Goal: Complete application form: Complete application form

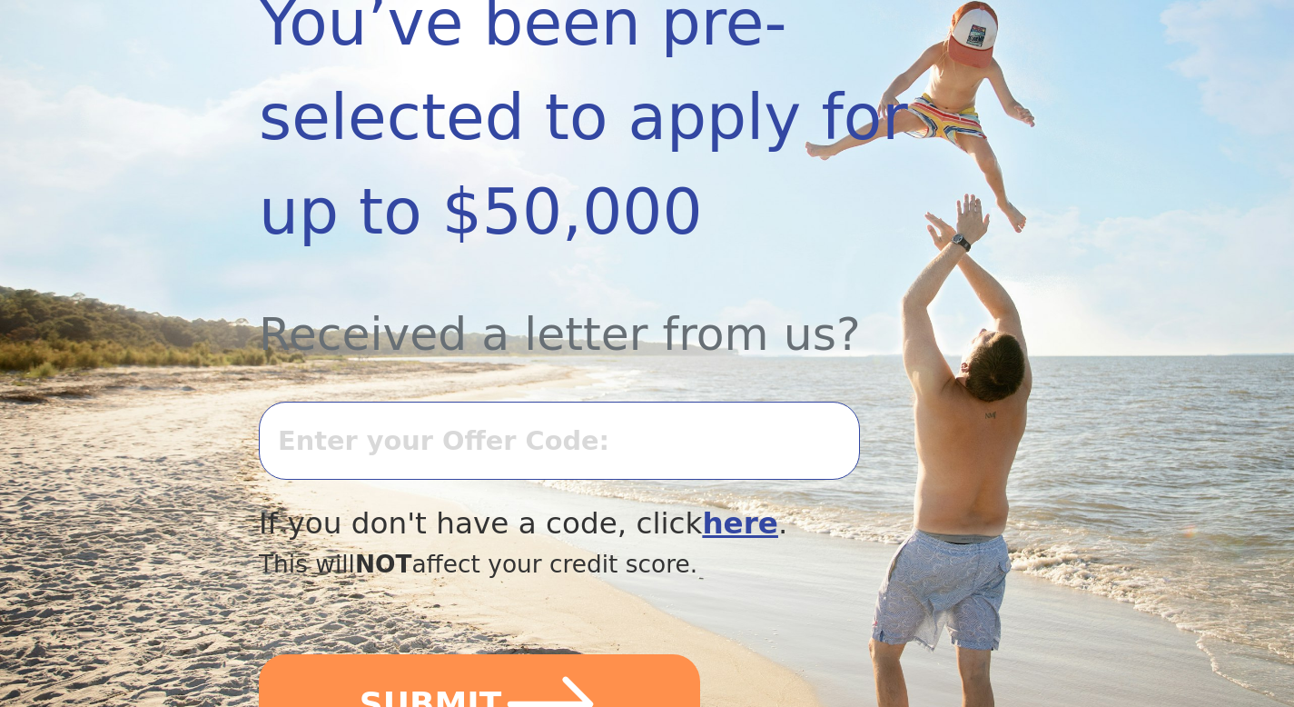
scroll to position [428, 0]
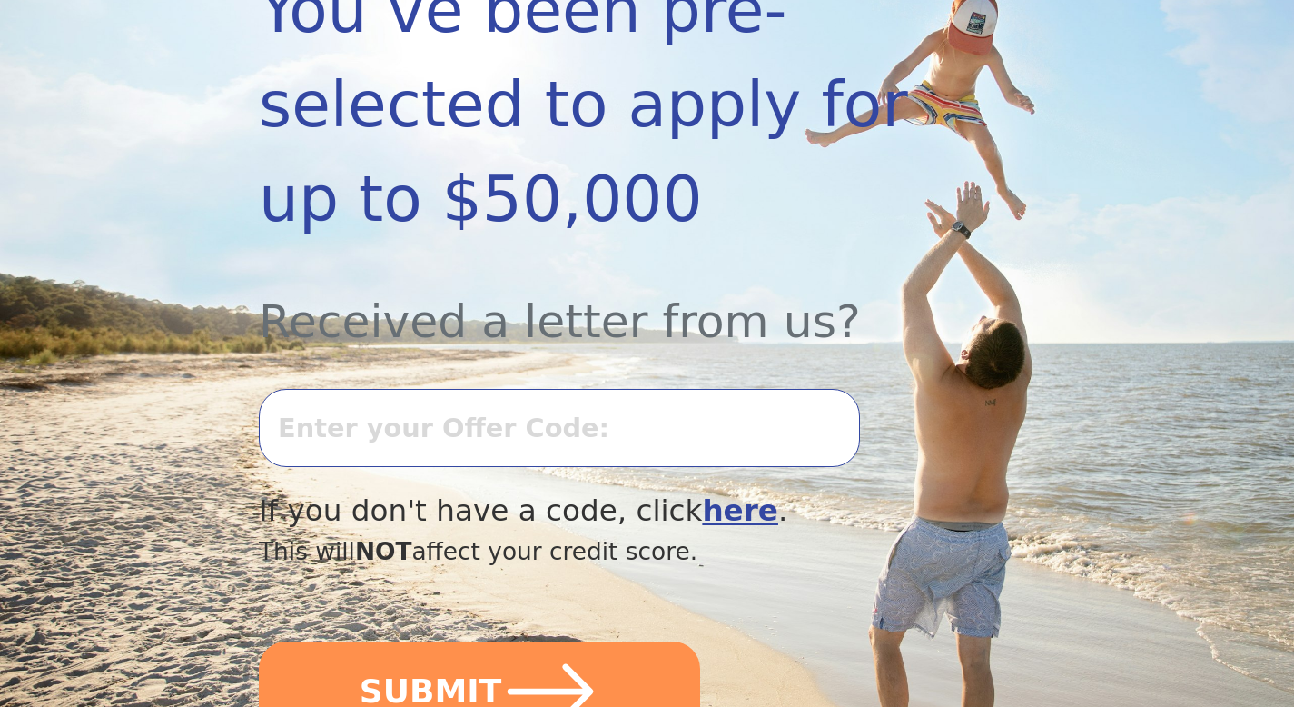
click at [416, 438] on input "text" at bounding box center [559, 428] width 601 height 78
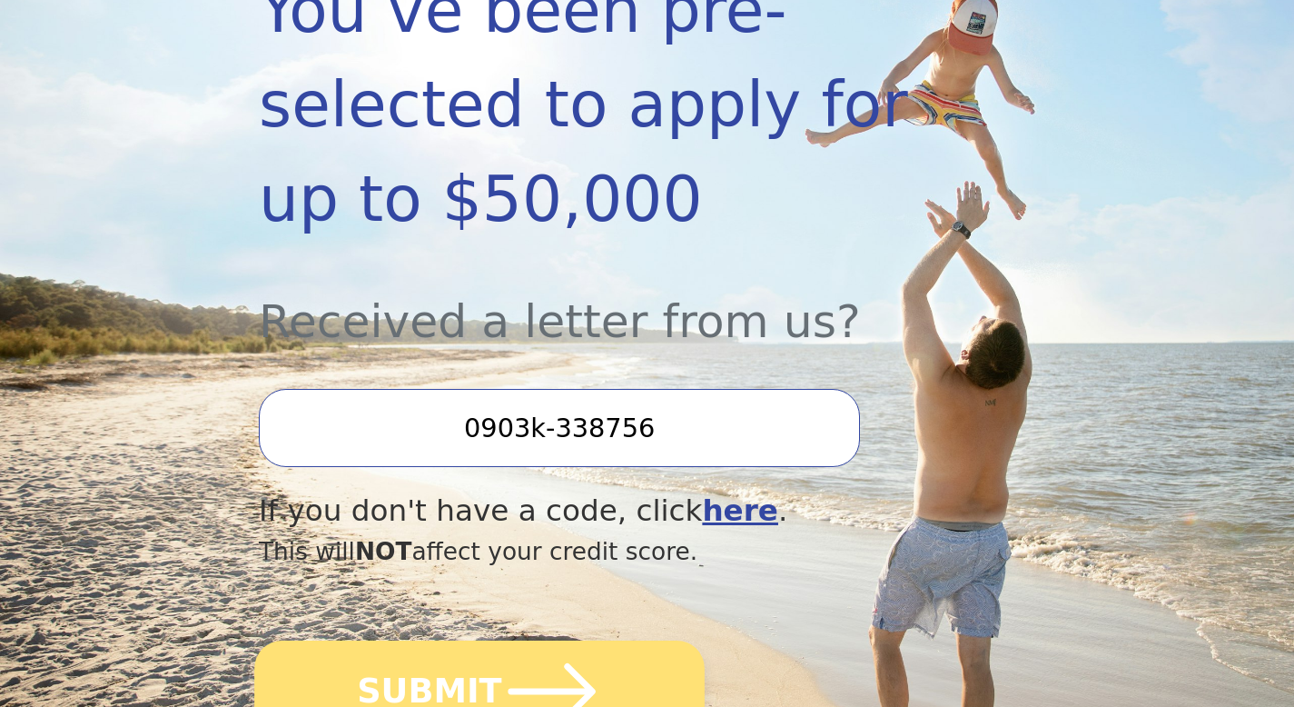
type input "0903k-338756"
click at [312, 666] on button "SUBMIT" at bounding box center [479, 691] width 450 height 102
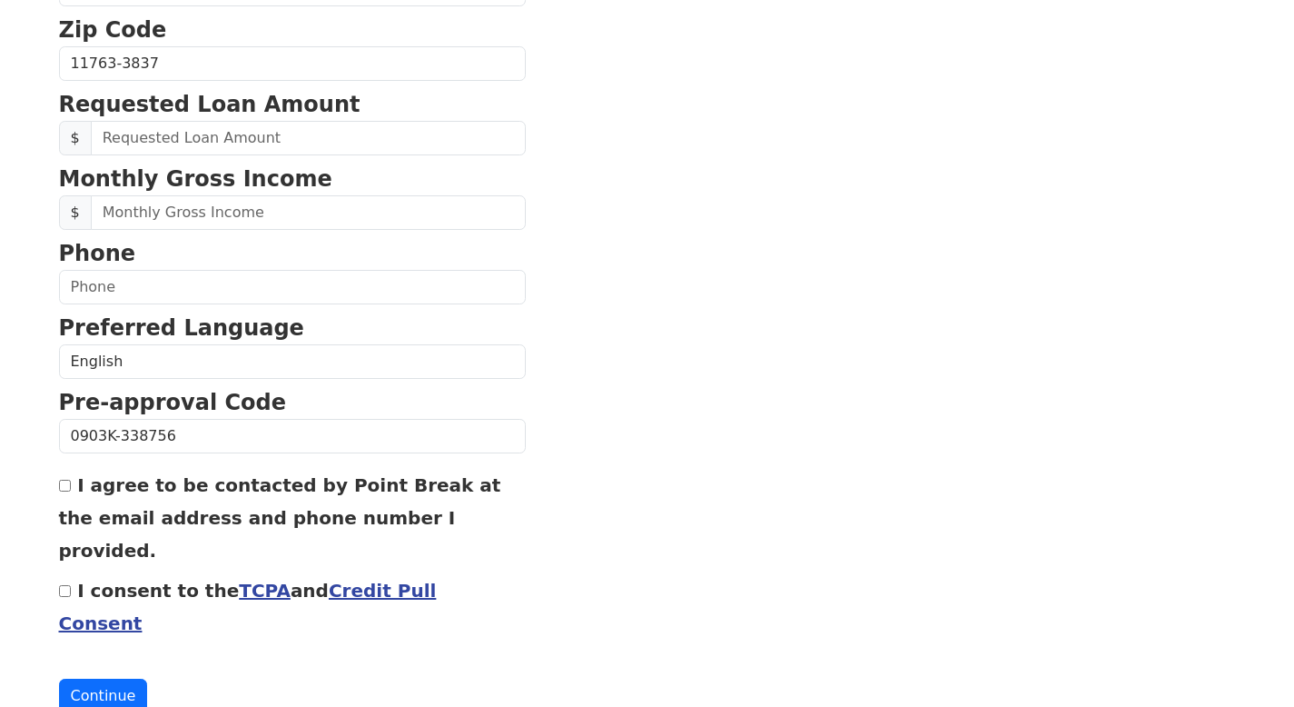
scroll to position [738, 0]
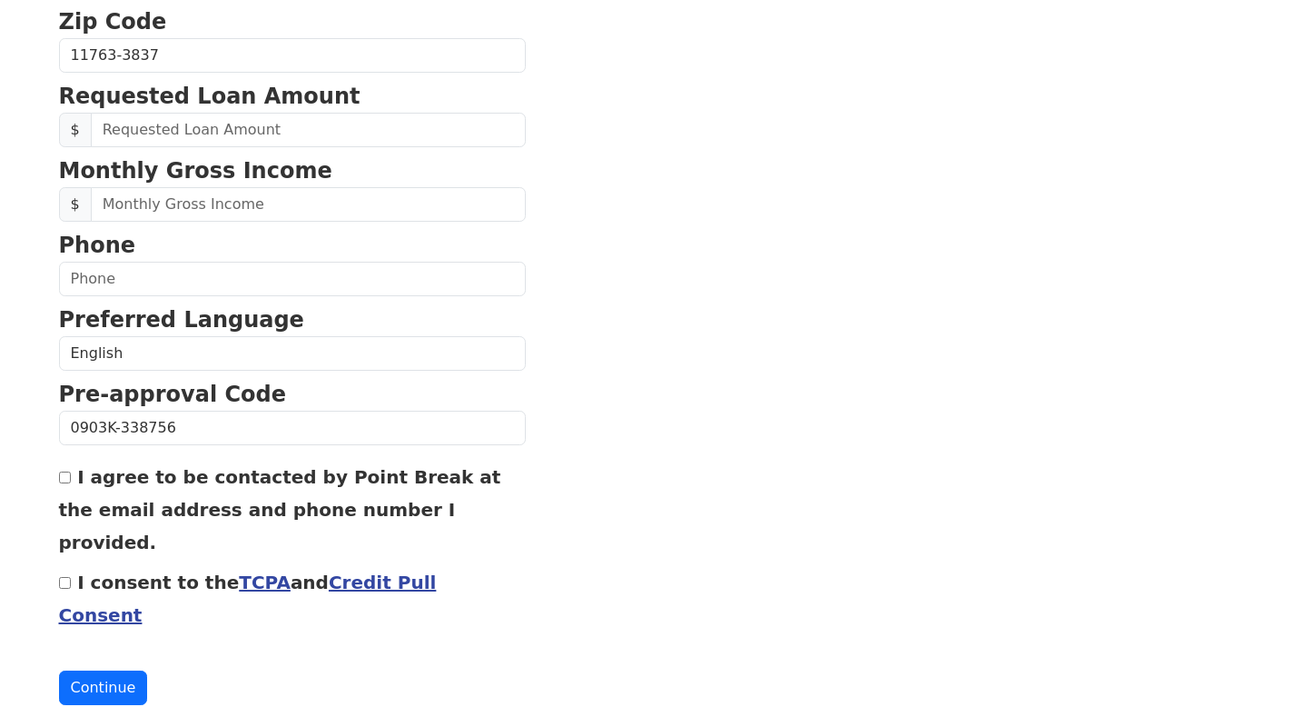
click at [73, 476] on div "I agree to be contacted by Point Break at the email address and phone number I …" at bounding box center [292, 509] width 467 height 98
click at [63, 488] on div "I agree to be contacted by Point Break at the email address and phone number I …" at bounding box center [292, 509] width 467 height 98
click at [63, 577] on input "I consent to the TCPA and Credit Pull Consent" at bounding box center [65, 583] width 12 height 12
checkbox input "true"
click at [62, 479] on input "I agree to be contacted by Point Break at the email address and phone number I …" at bounding box center [65, 477] width 12 height 12
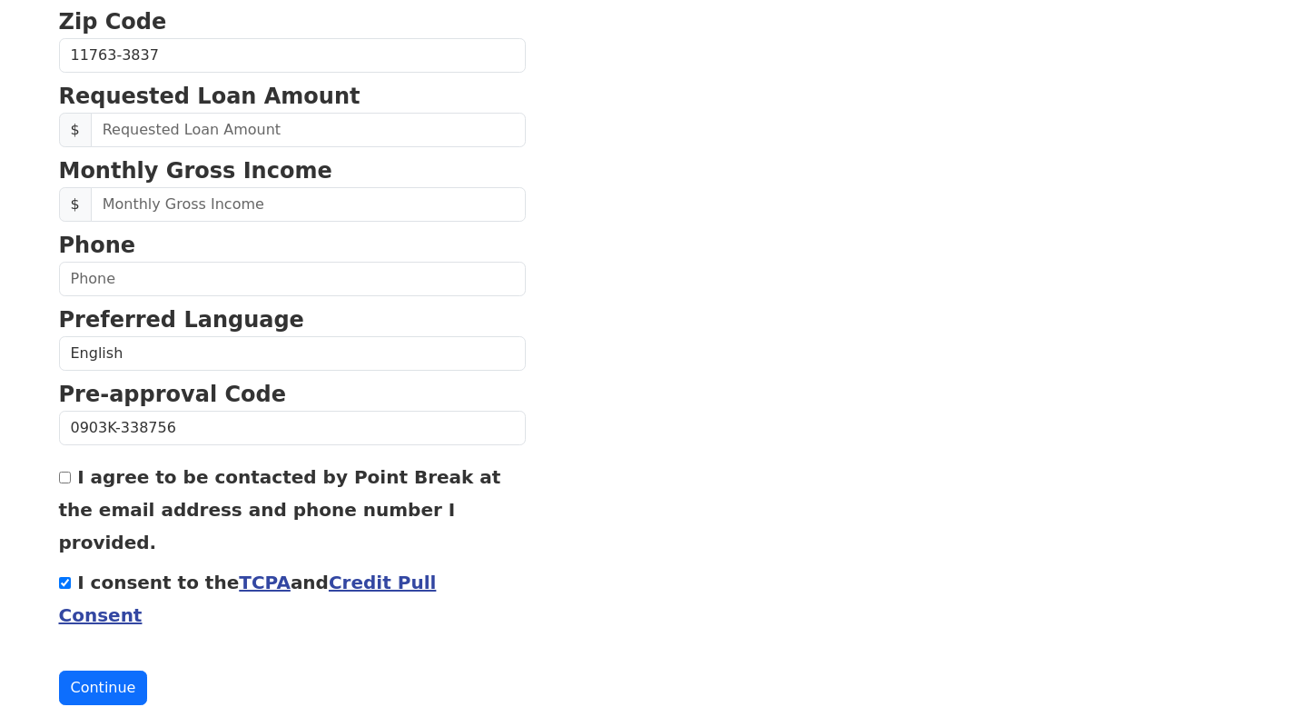
checkbox input "true"
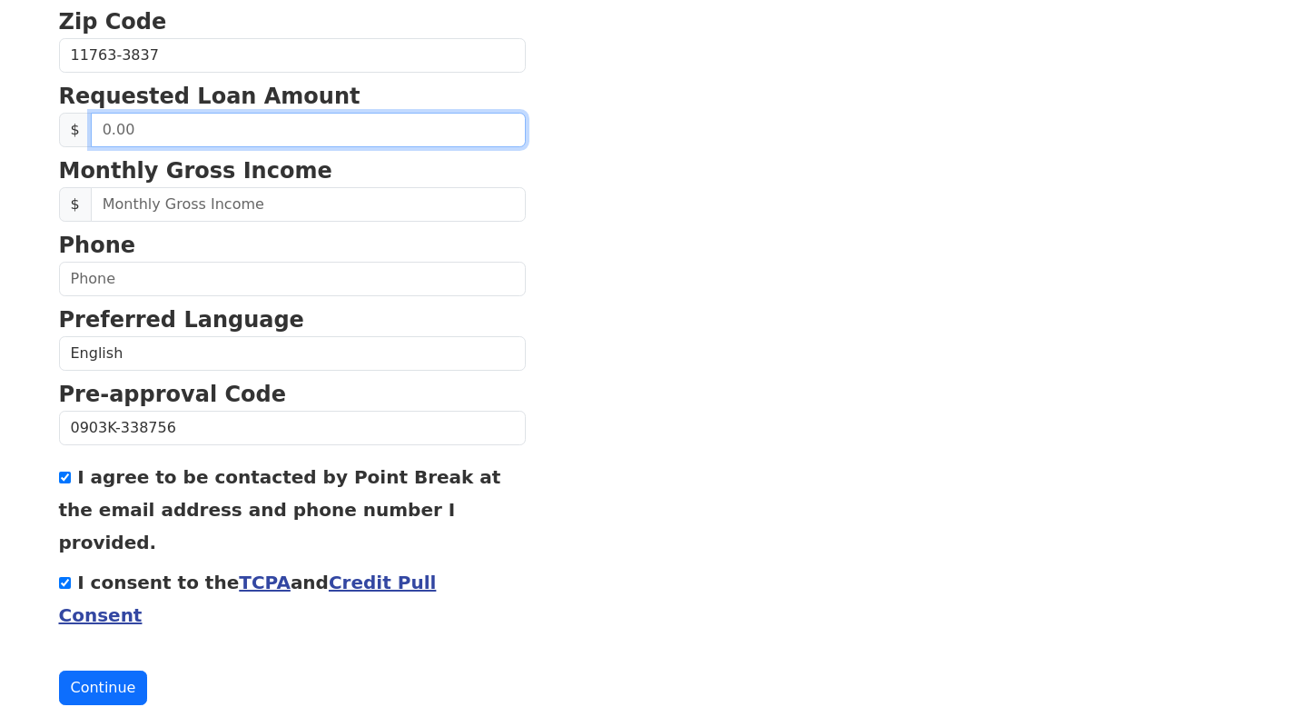
click at [146, 124] on input "text" at bounding box center [308, 130] width 435 height 35
type input "12,000.00"
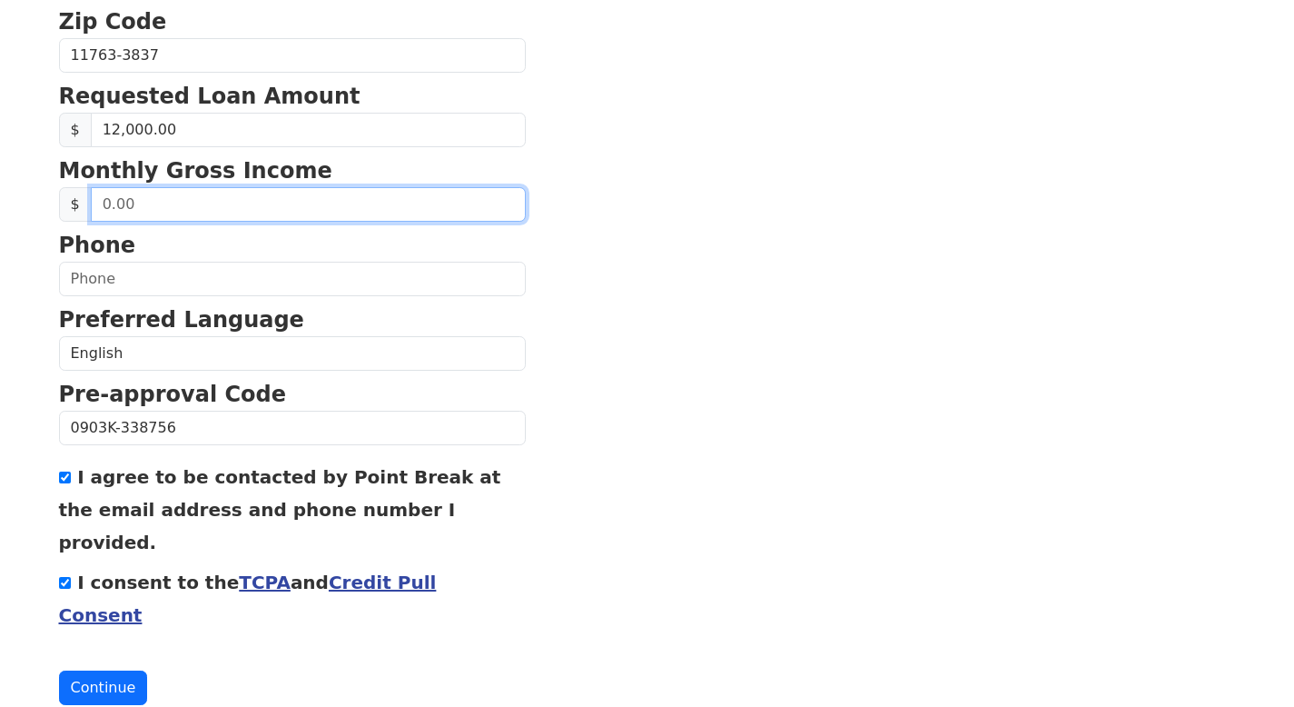
click at [173, 207] on input "text" at bounding box center [308, 204] width 435 height 35
type input "3,200.00"
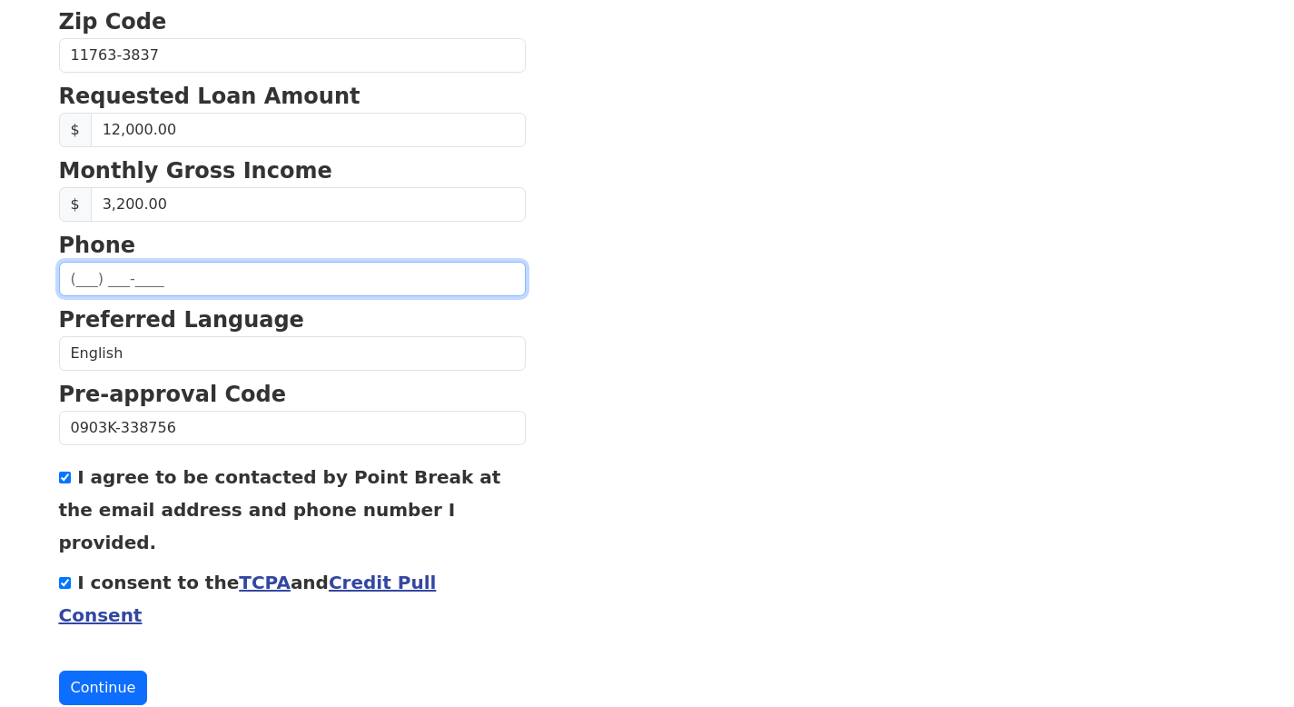
click at [161, 277] on input "text" at bounding box center [292, 279] width 467 height 35
type input "[PHONE_NUMBER]"
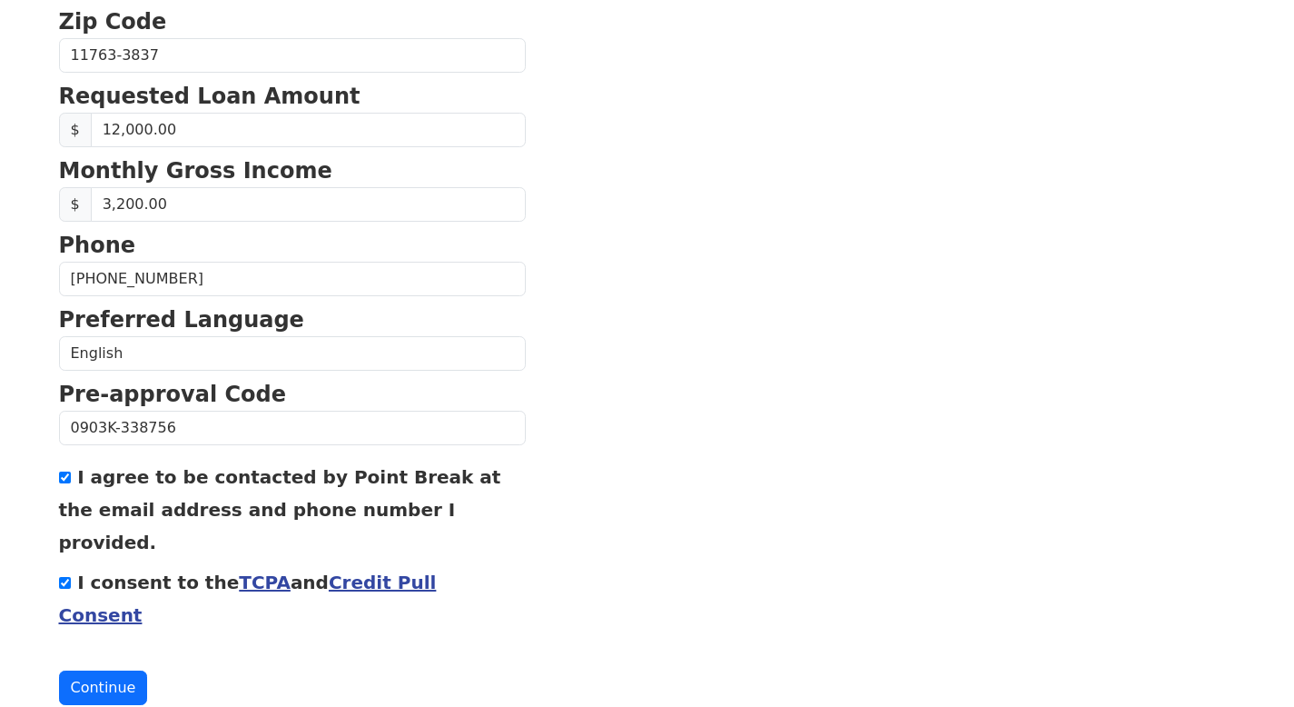
click at [641, 410] on section "First Name [PERSON_NAME] Last Name Eid Email Address Re-Enter Email Address Dat…" at bounding box center [647, 57] width 1177 height 1295
click at [95, 670] on button "Continue" at bounding box center [103, 687] width 89 height 35
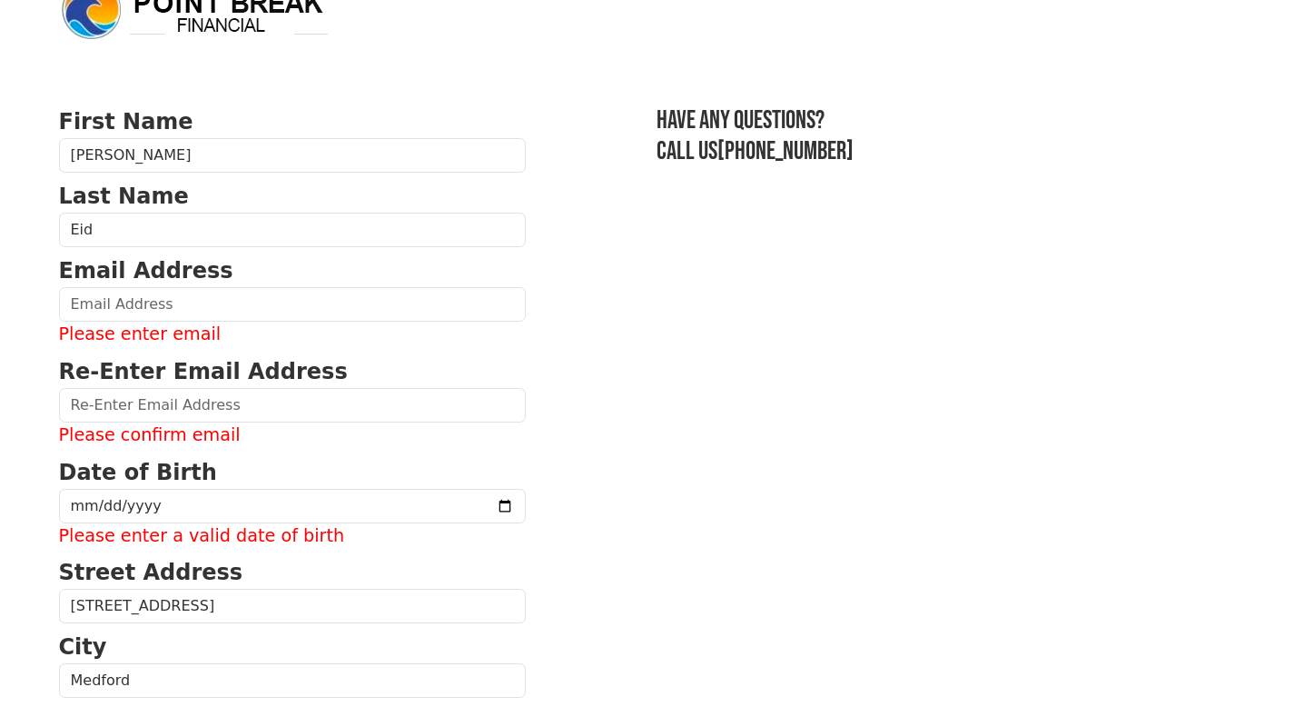
scroll to position [42, 0]
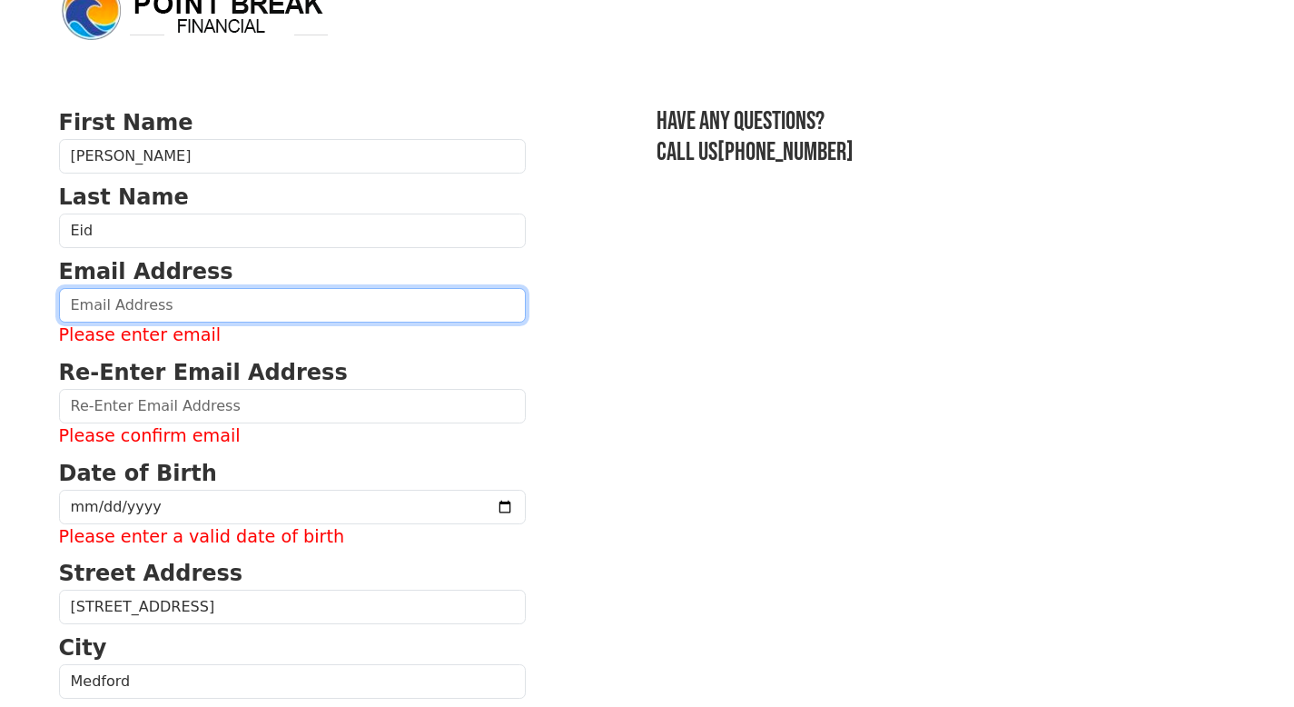
click at [212, 300] on input "email" at bounding box center [292, 305] width 467 height 35
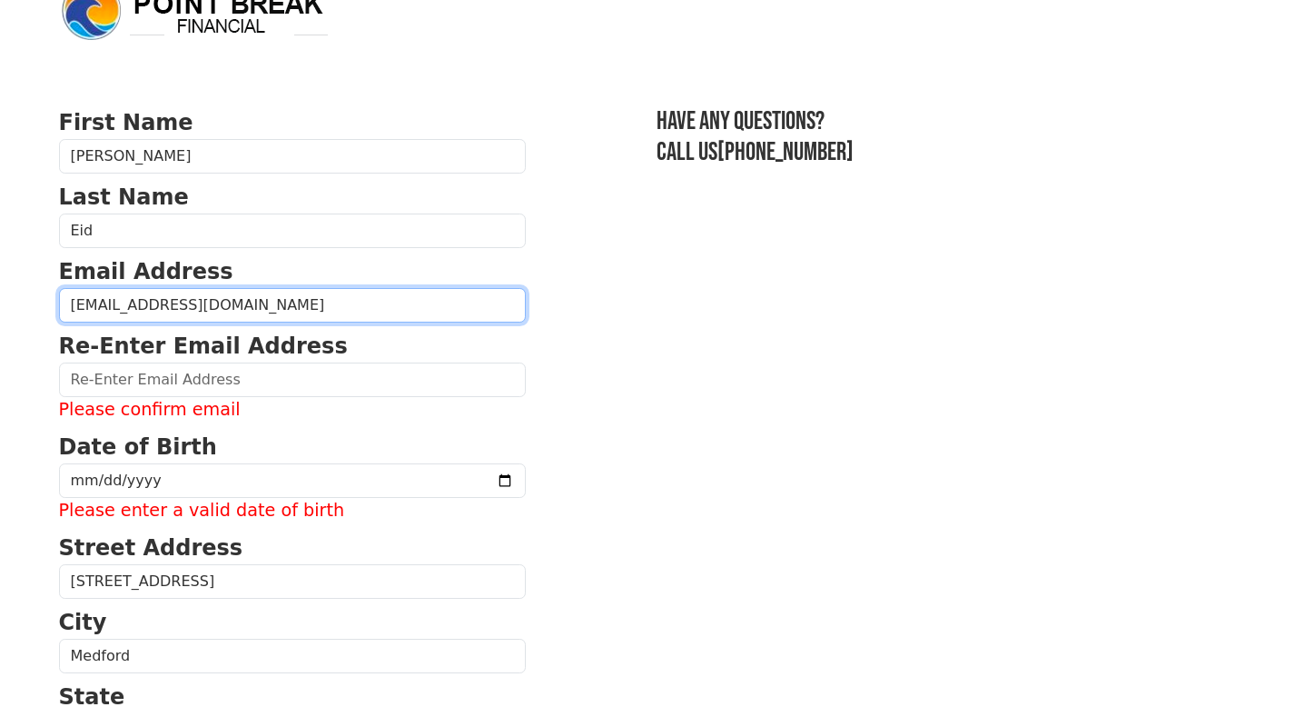
type input "[EMAIL_ADDRESS][DOMAIN_NAME]"
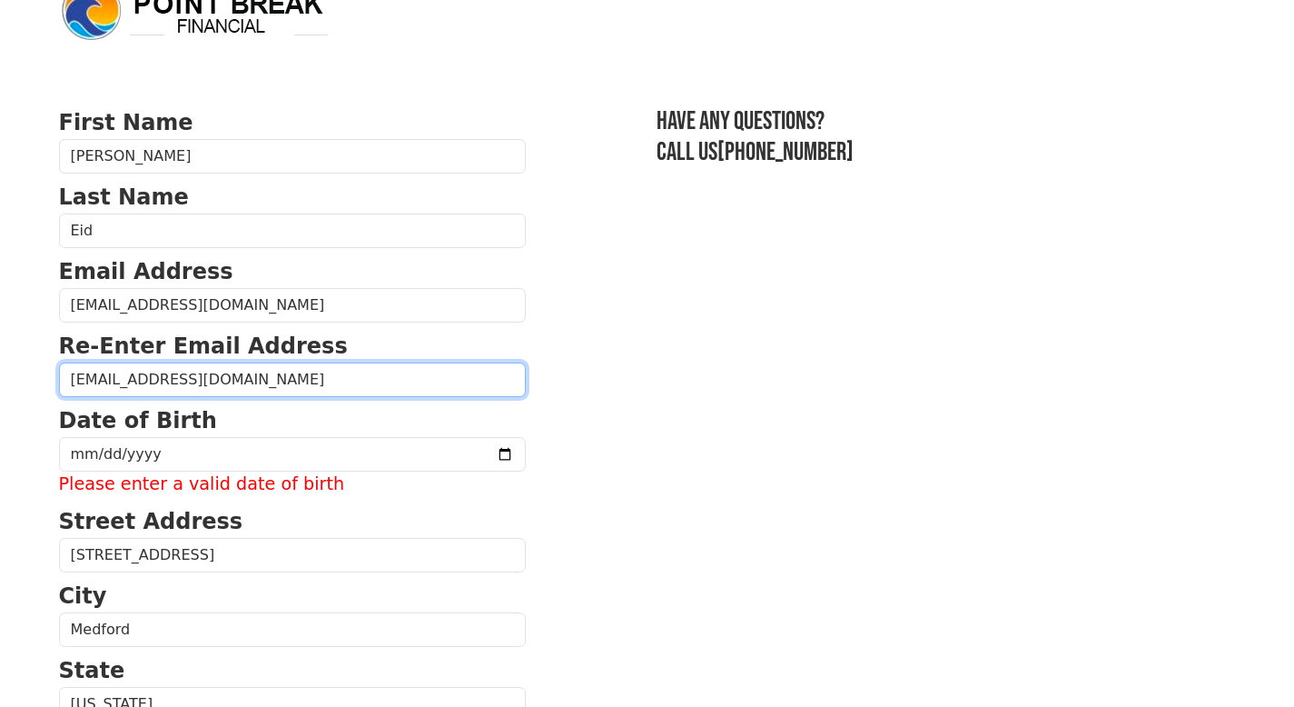
type input "[EMAIL_ADDRESS][DOMAIN_NAME]"
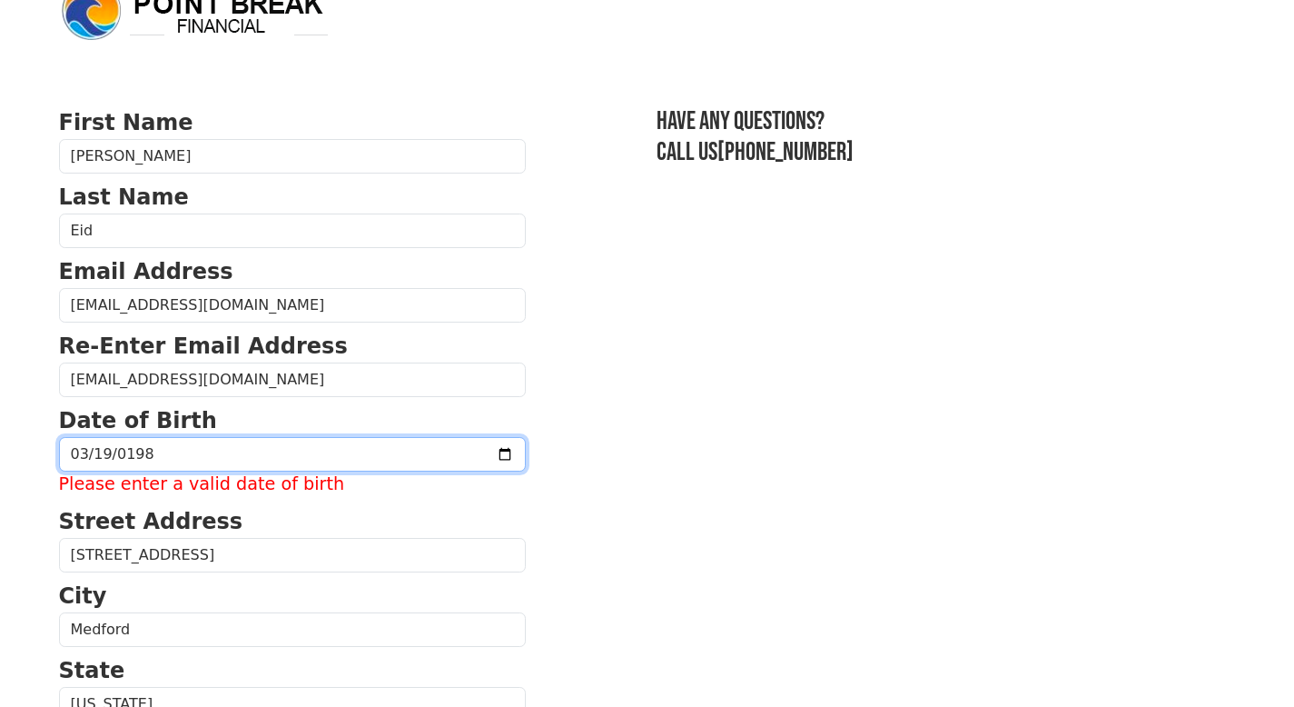
type input "[DATE]"
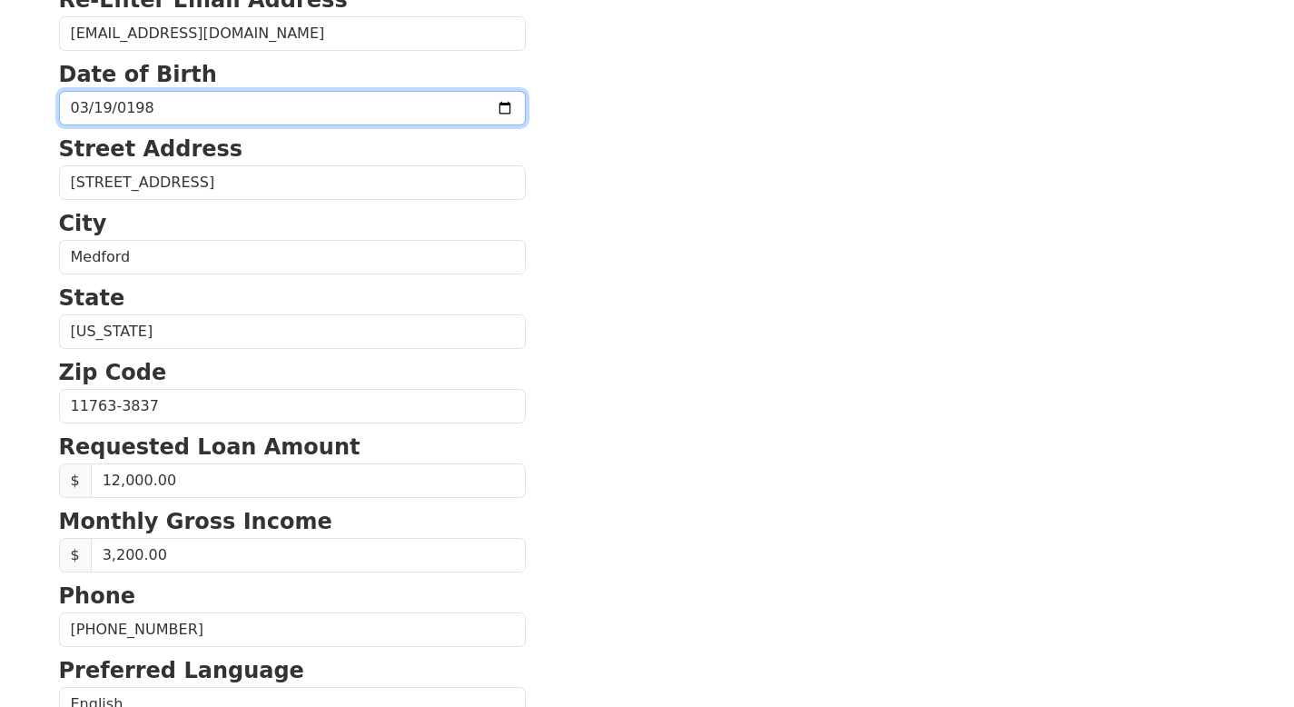
scroll to position [738, 0]
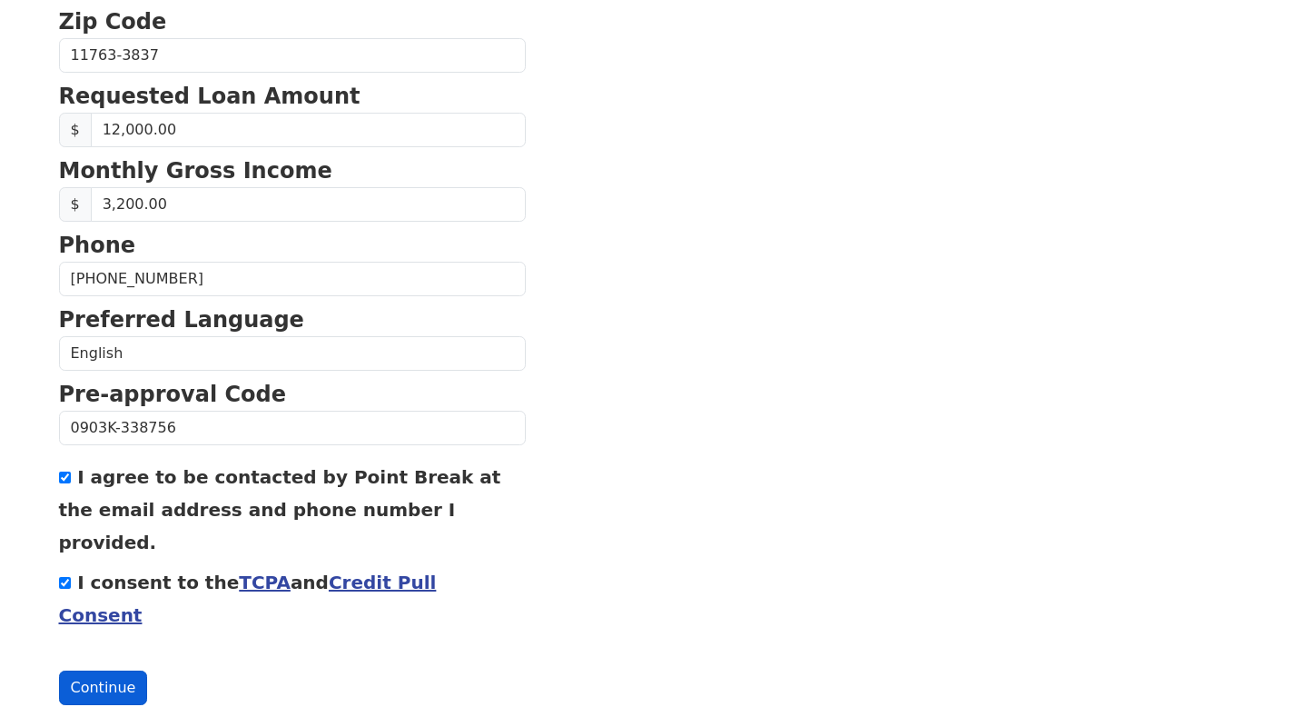
click at [113, 670] on button "Continue" at bounding box center [103, 687] width 89 height 35
